Goal: Task Accomplishment & Management: Complete application form

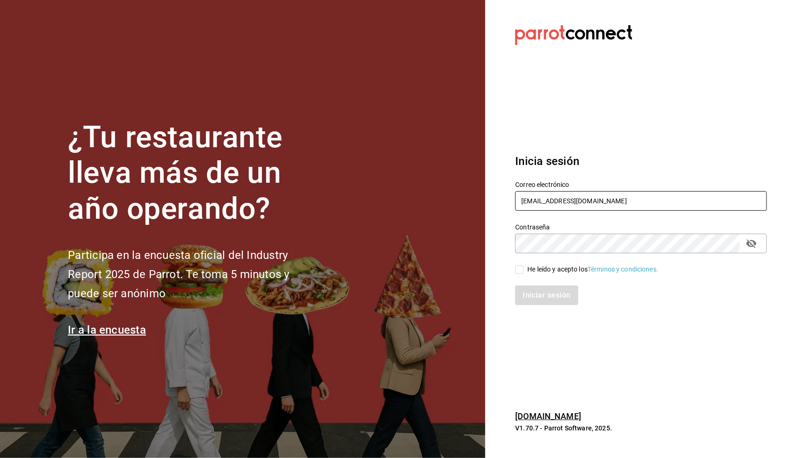
type input "[EMAIL_ADDRESS][DOMAIN_NAME]"
click at [524, 269] on span "He leído y acepto los Términos y condiciones." at bounding box center [590, 270] width 135 height 10
click at [523, 269] on input "He leído y acepto los Términos y condiciones." at bounding box center [519, 270] width 8 height 8
checkbox input "true"
click at [524, 286] on button "Iniciar sesión" at bounding box center [547, 296] width 64 height 20
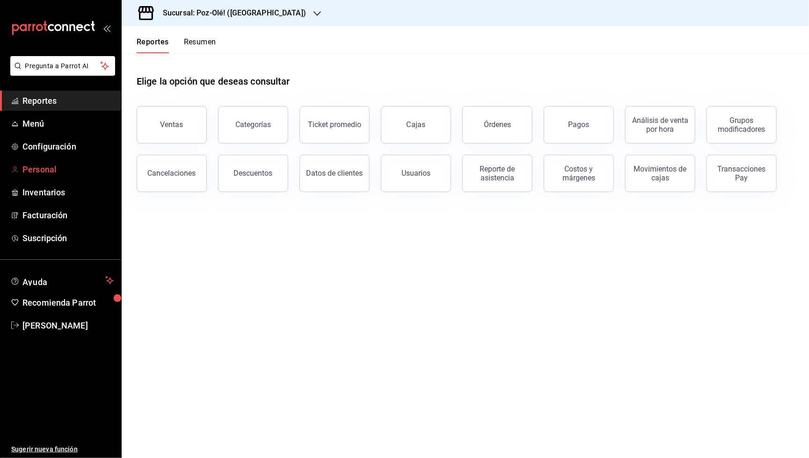
click at [44, 163] on span "Personal" at bounding box center [67, 169] width 91 height 13
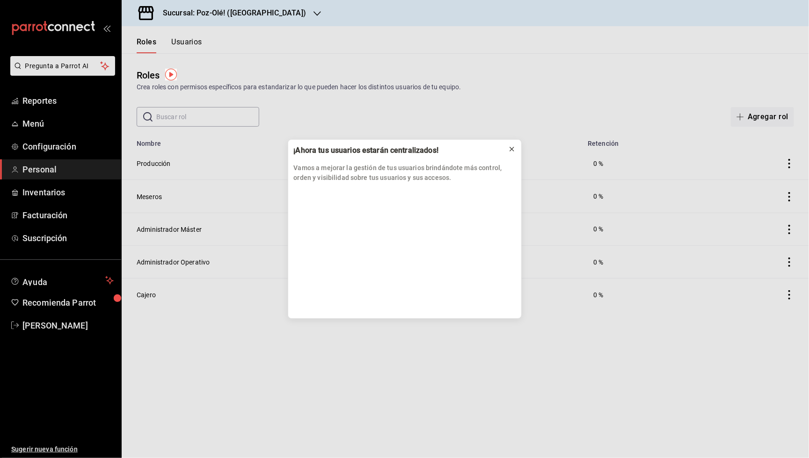
click at [513, 148] on icon at bounding box center [512, 149] width 4 height 4
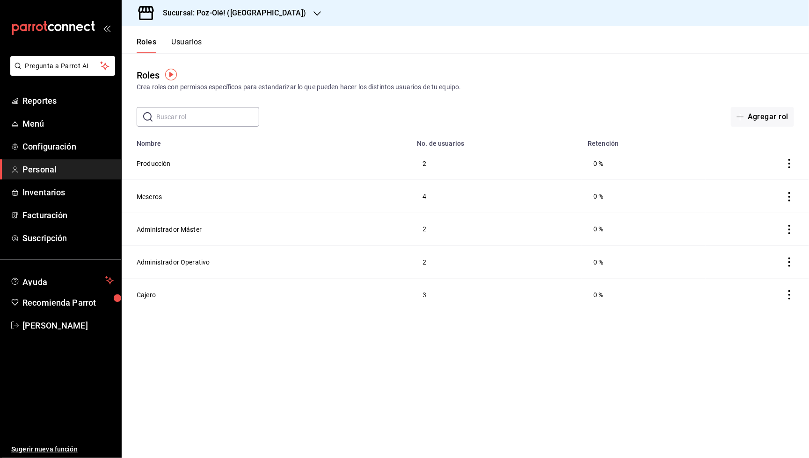
click at [254, 7] on h3 "Sucursal: Poz-Olé! ([GEOGRAPHIC_DATA])" at bounding box center [230, 12] width 151 height 11
click at [183, 84] on span "Poz-Olé! (Zavaleta)" at bounding box center [157, 83] width 57 height 10
click at [746, 116] on span "button" at bounding box center [741, 116] width 11 height 7
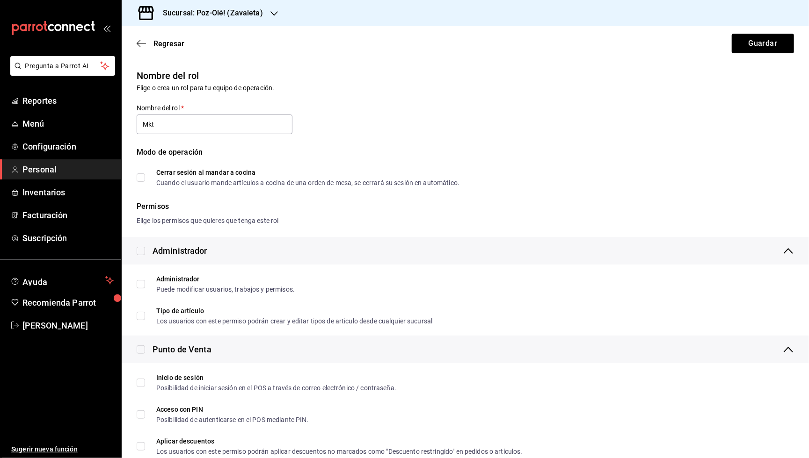
type input "Mkt"
click at [569, 183] on div "Modo de operación Cerrar sesión al mandar a cocina Cuando el usuario mande artí…" at bounding box center [459, 161] width 668 height 51
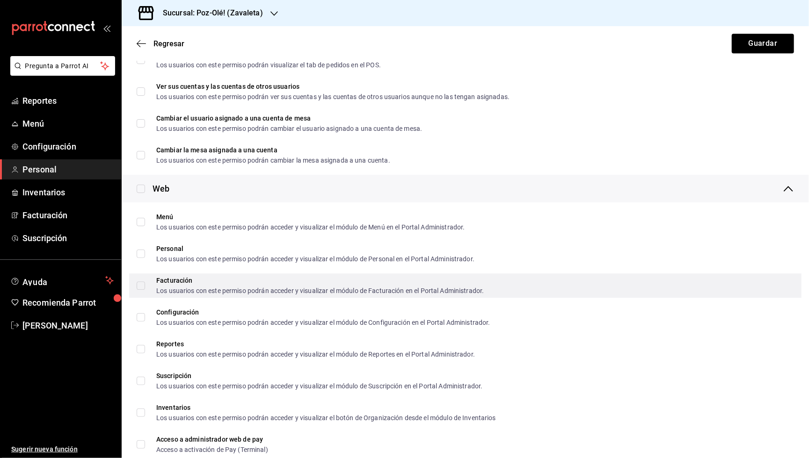
scroll to position [1291, 0]
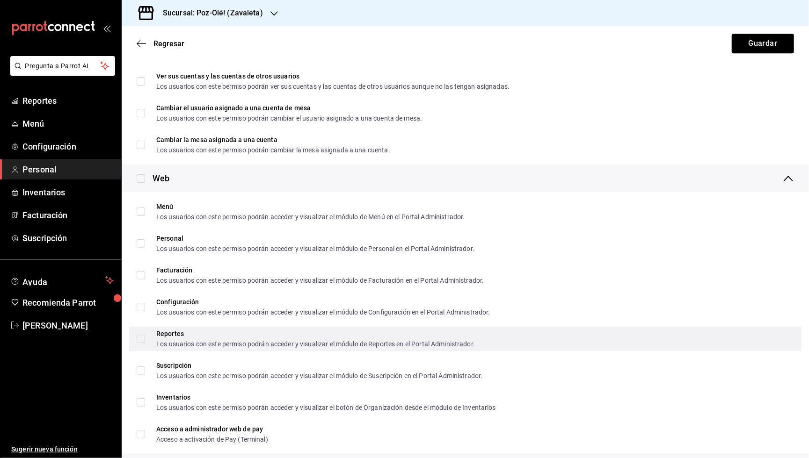
click at [139, 335] on input "Reportes Los usuarios con este permiso podrán acceder y visualizar el módulo de…" at bounding box center [141, 339] width 8 height 8
checkbox input "true"
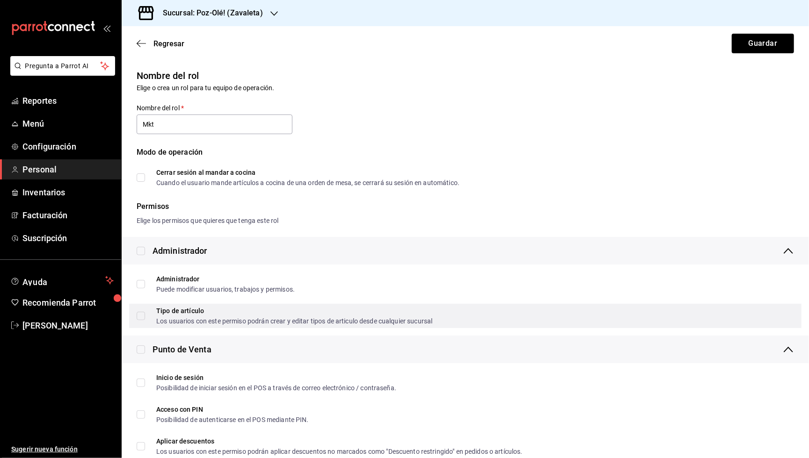
scroll to position [0, 0]
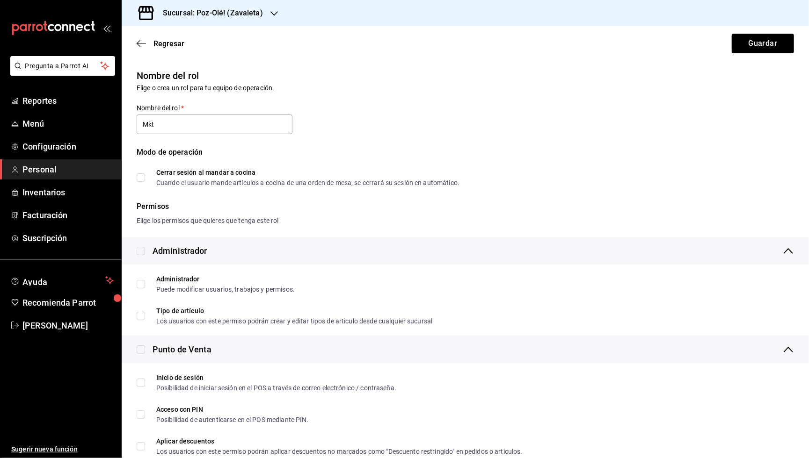
click at [366, 338] on div "Punto de Venta" at bounding box center [465, 350] width 687 height 28
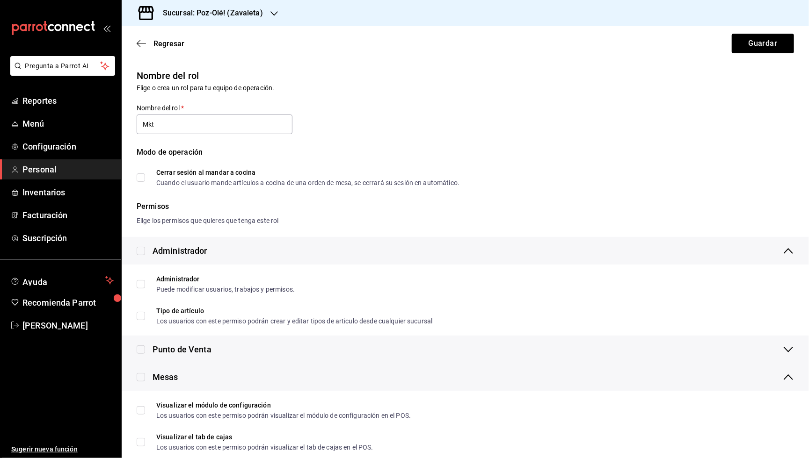
click at [326, 247] on div "Administrador" at bounding box center [465, 251] width 687 height 28
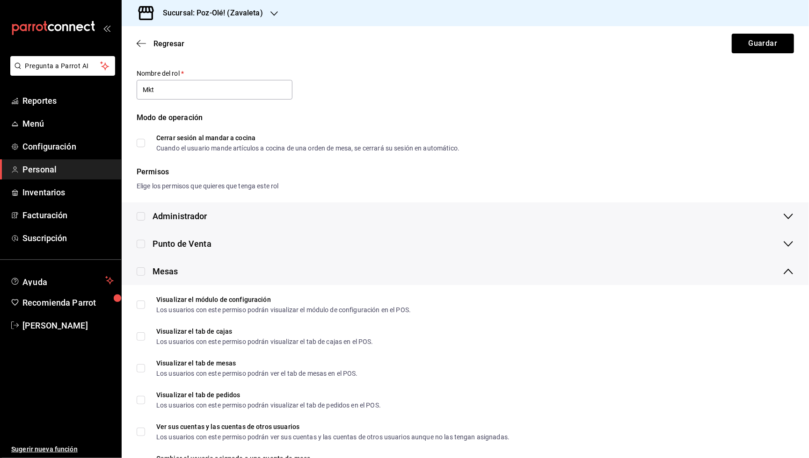
scroll to position [48, 0]
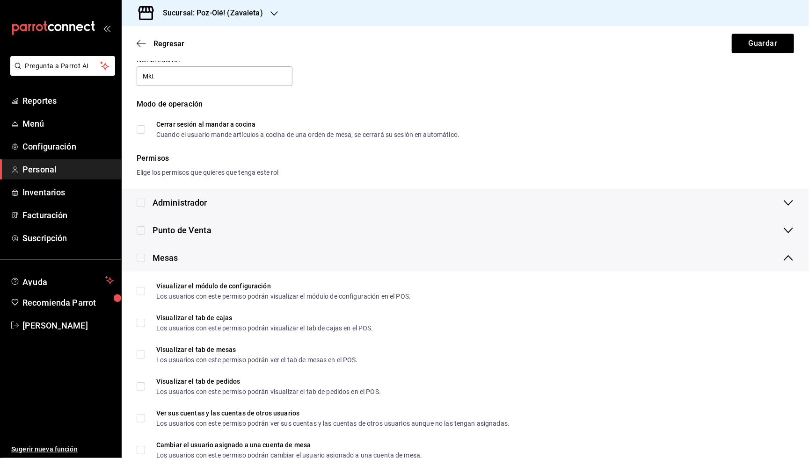
click at [235, 253] on div "Mesas" at bounding box center [465, 258] width 687 height 28
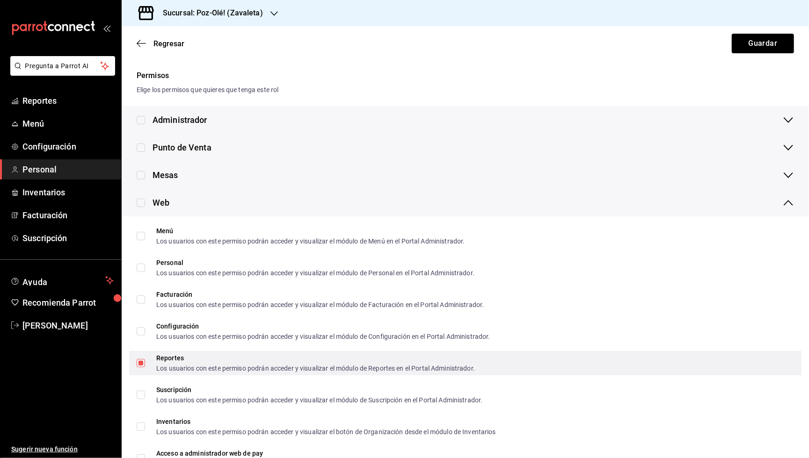
scroll to position [149, 0]
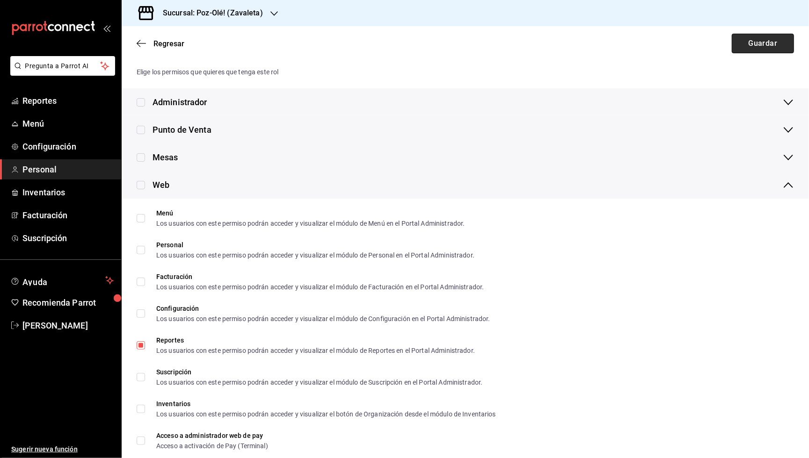
click at [762, 42] on button "Guardar" at bounding box center [763, 44] width 62 height 20
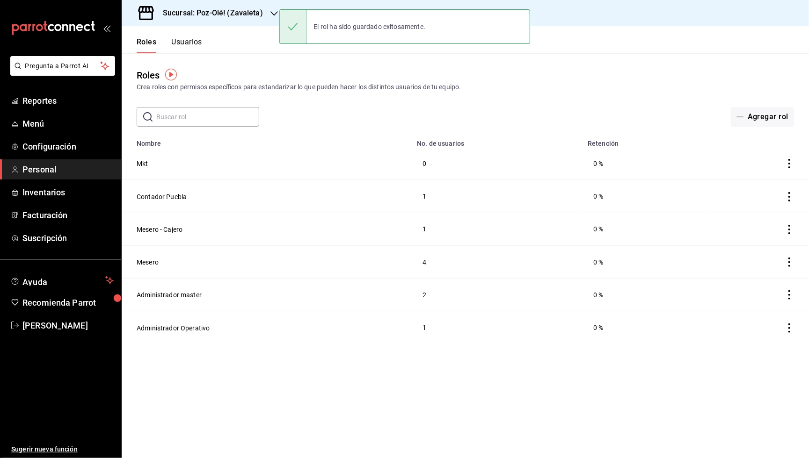
click at [192, 36] on div "Roles Usuarios" at bounding box center [162, 39] width 80 height 27
click at [189, 46] on button "Usuarios" at bounding box center [186, 45] width 31 height 16
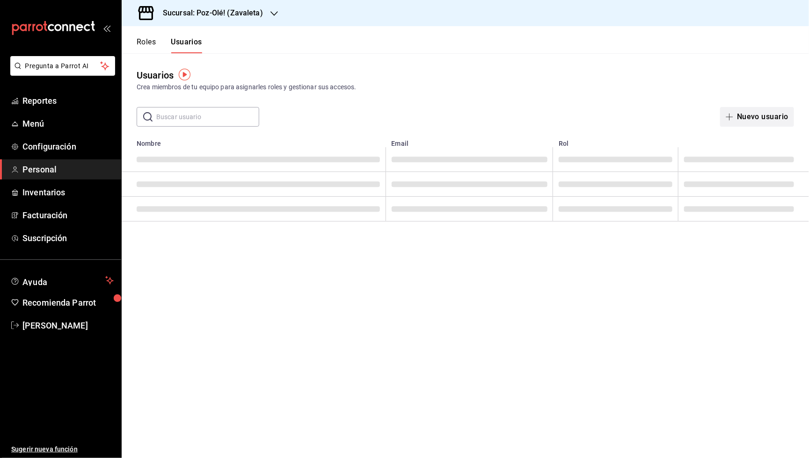
click at [739, 117] on button "Nuevo usuario" at bounding box center [757, 117] width 74 height 20
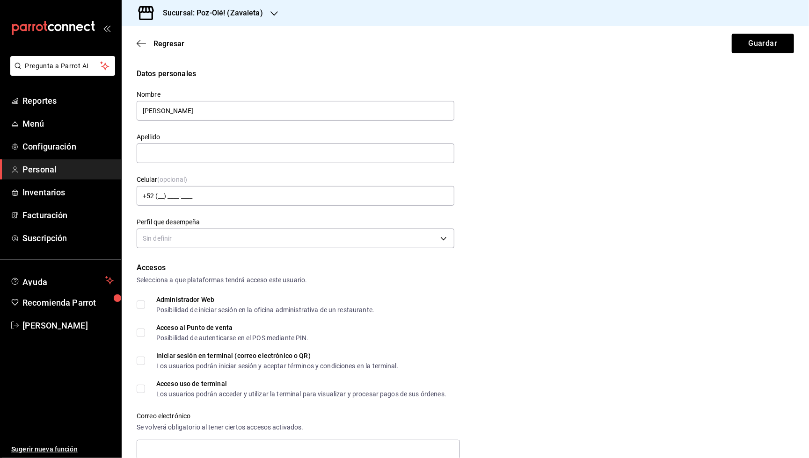
type input "[PERSON_NAME]"
click at [192, 157] on input "[PERSON_NAME]" at bounding box center [296, 154] width 318 height 20
type input "León"
click at [499, 268] on div "Accesos" at bounding box center [465, 267] width 657 height 11
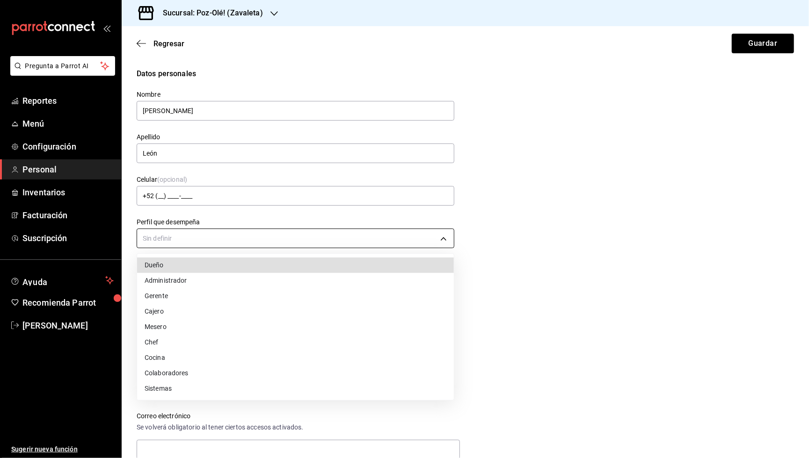
click at [282, 230] on body "Pregunta a Parrot AI Reportes Menú Configuración Personal Inventarios Facturaci…" at bounding box center [404, 229] width 809 height 458
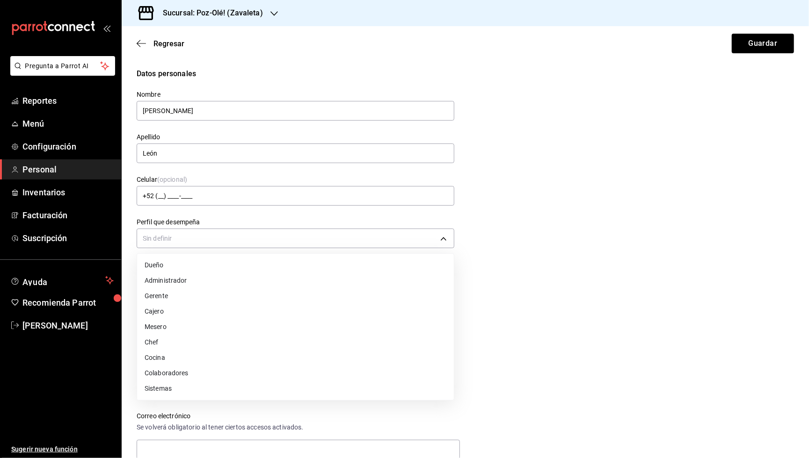
click at [217, 375] on li "Colaboradores" at bounding box center [295, 373] width 317 height 15
type input "STAFF"
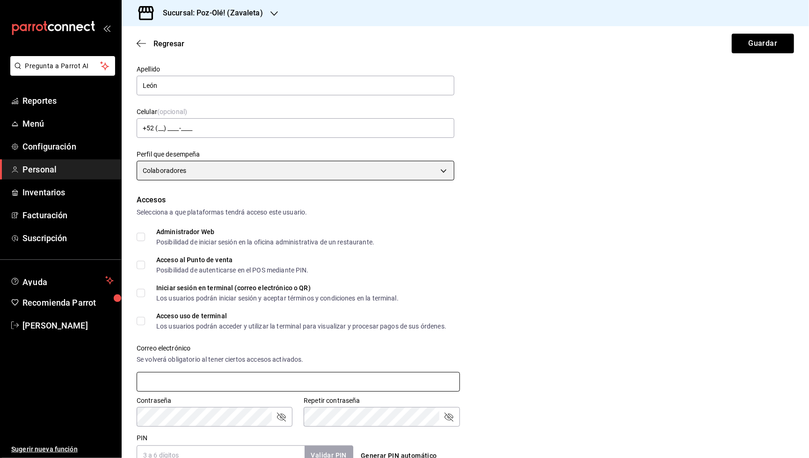
scroll to position [138, 0]
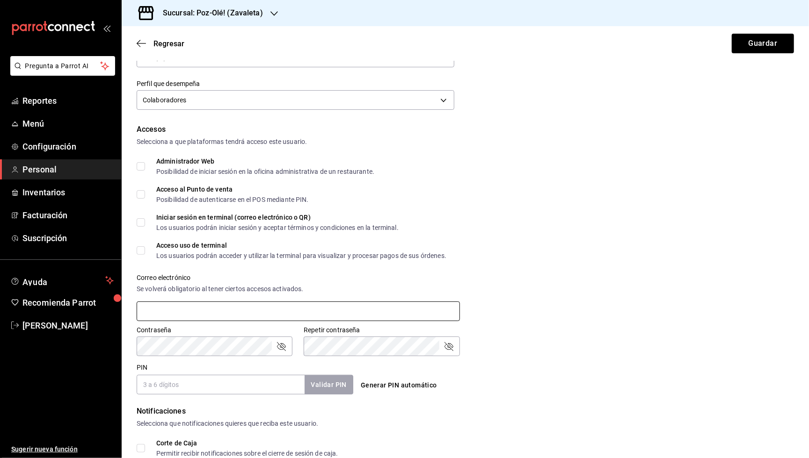
paste input "[PERSON_NAME][EMAIL_ADDRESS][DOMAIN_NAME]"
type input "[PERSON_NAME][EMAIL_ADDRESS][DOMAIN_NAME]"
click at [282, 342] on icon "passwordField" at bounding box center [281, 346] width 9 height 9
click at [116, 335] on div "Pregunta a Parrot AI Reportes Menú Configuración Personal Inventarios Facturaci…" at bounding box center [404, 229] width 809 height 458
click at [524, 383] on div "Generar PIN automático" at bounding box center [465, 385] width 217 height 17
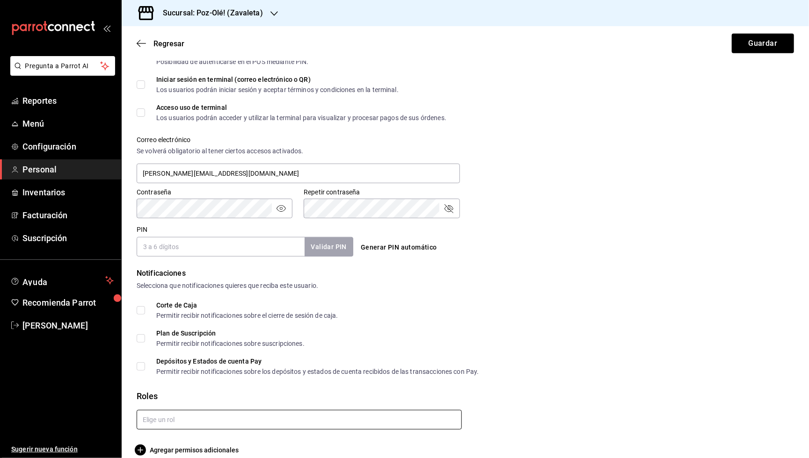
scroll to position [0, 0]
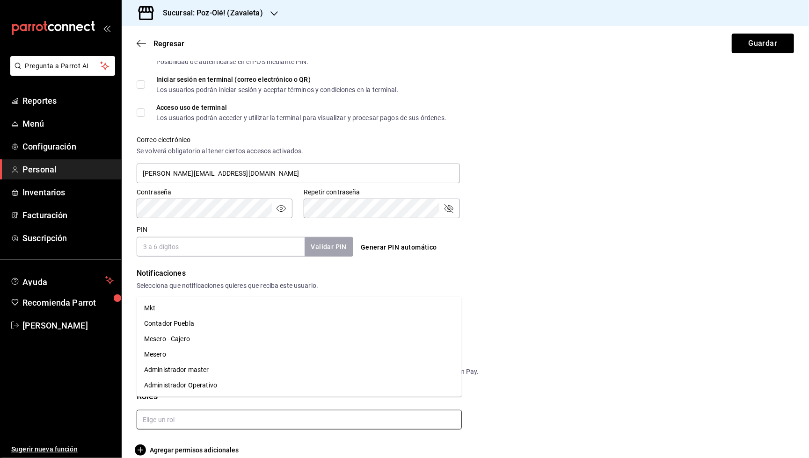
click at [279, 413] on input "text" at bounding box center [299, 420] width 325 height 20
click at [189, 312] on li "Mkt" at bounding box center [299, 308] width 325 height 15
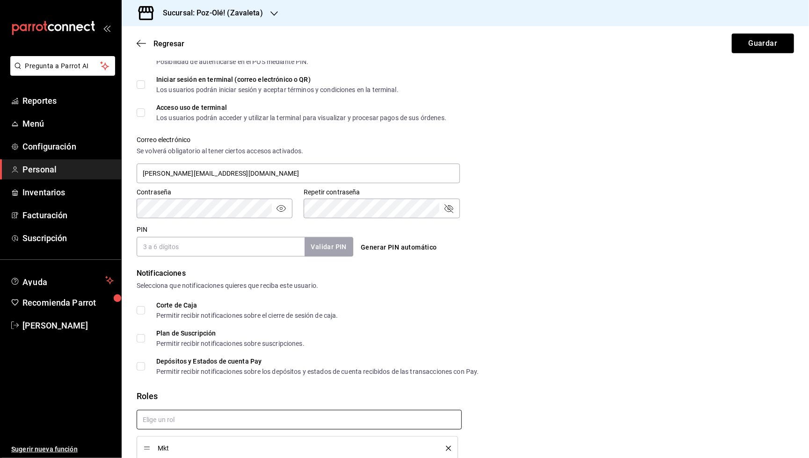
checkbox input "true"
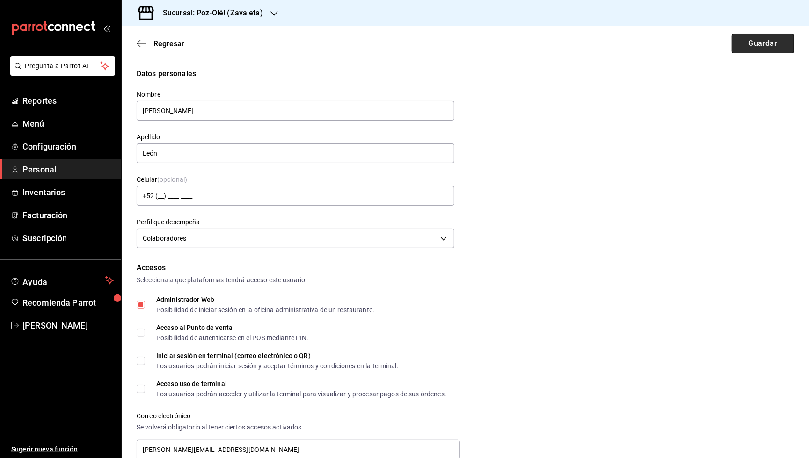
click at [769, 49] on button "Guardar" at bounding box center [763, 44] width 62 height 20
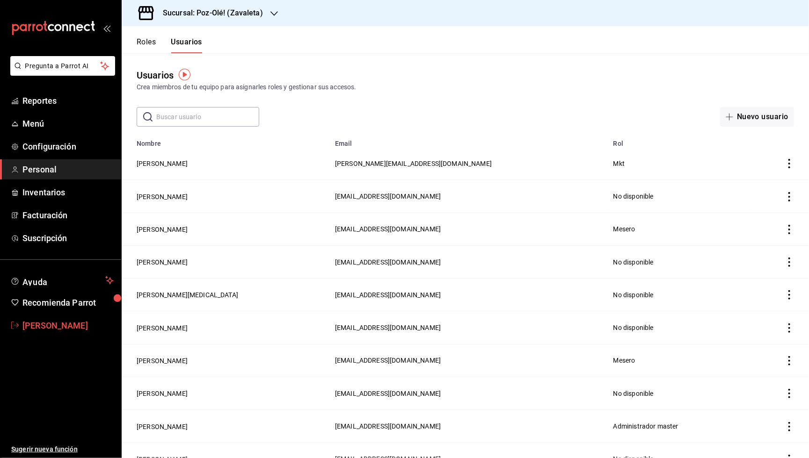
click at [70, 319] on span "[PERSON_NAME]" at bounding box center [67, 325] width 91 height 13
